Goal: Information Seeking & Learning: Learn about a topic

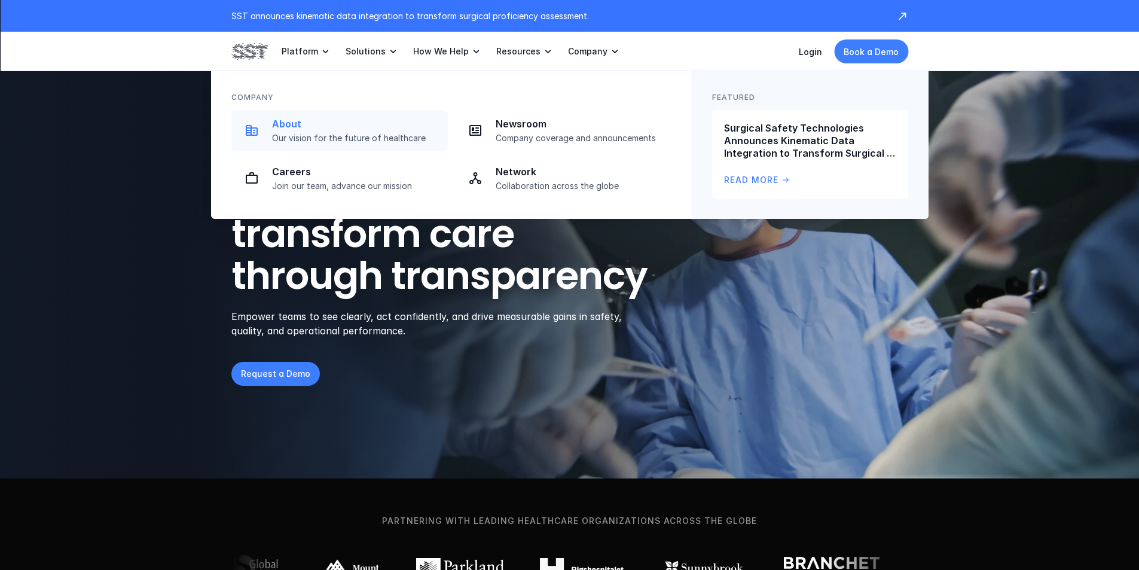
click at [314, 126] on p "About" at bounding box center [356, 124] width 169 height 13
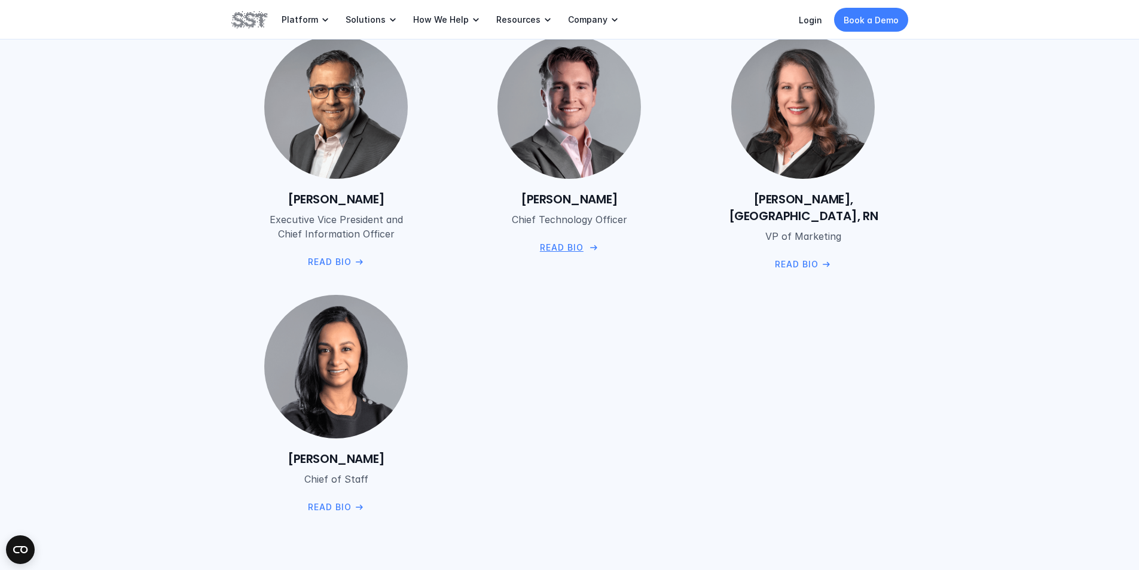
scroll to position [1316, 0]
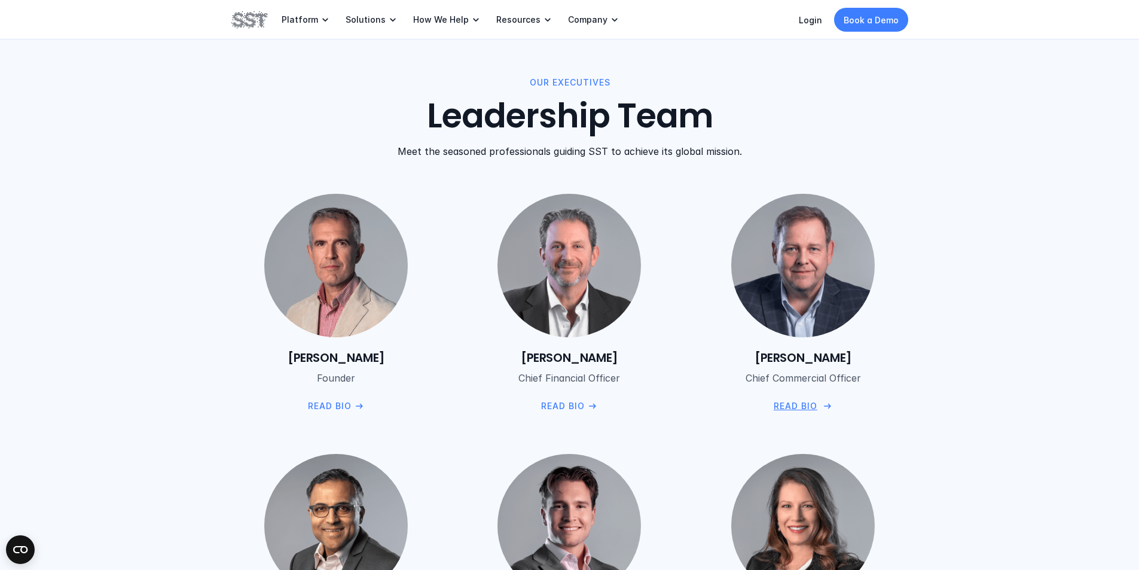
click at [796, 401] on p "Read Bio" at bounding box center [796, 406] width 44 height 13
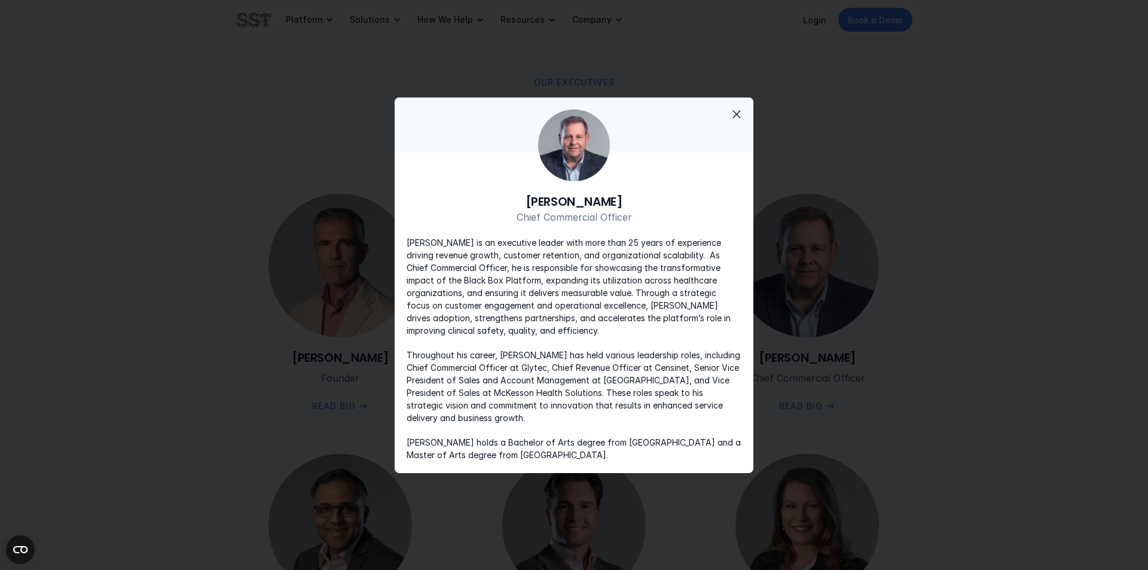
click at [645, 295] on p "[PERSON_NAME] is an executive leader with more than 25 years of experience driv…" at bounding box center [574, 286] width 335 height 100
click at [744, 109] on span "close" at bounding box center [737, 114] width 14 height 14
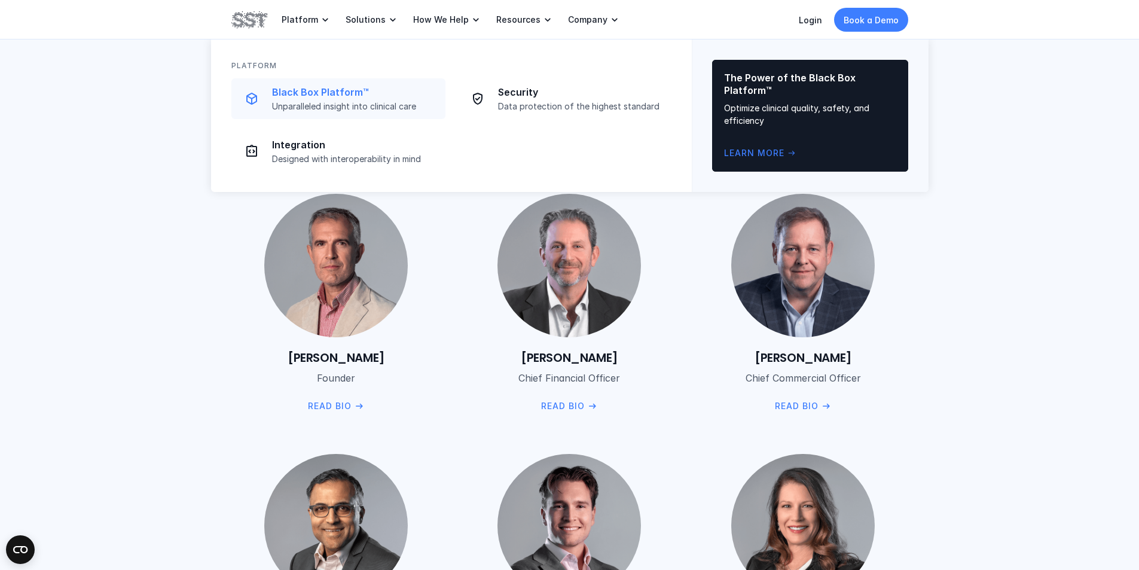
click at [300, 98] on p "Black Box Platform™" at bounding box center [355, 92] width 166 height 13
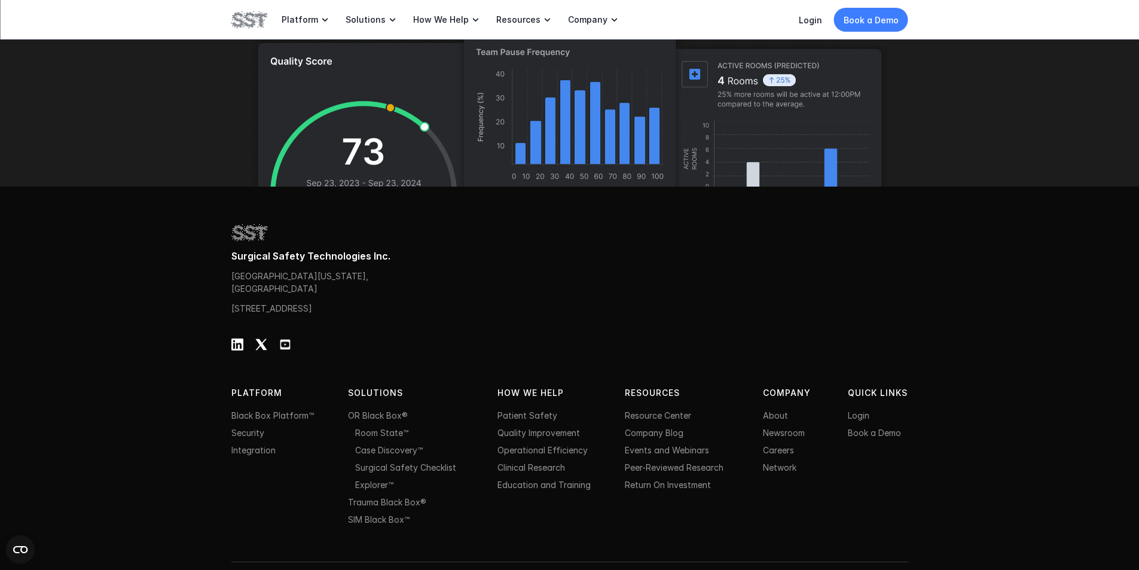
scroll to position [3751, 0]
